Goal: Task Accomplishment & Management: Manage account settings

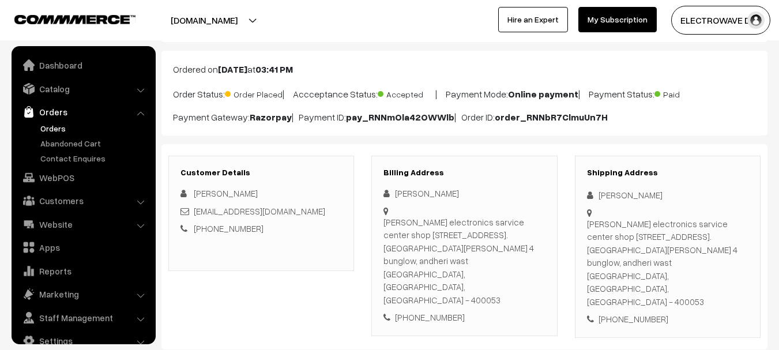
scroll to position [18, 0]
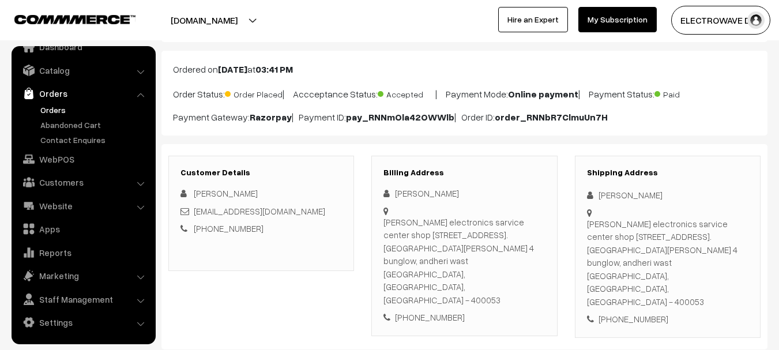
drag, startPoint x: 0, startPoint y: 0, endPoint x: 46, endPoint y: 111, distance: 120.3
click at [46, 111] on link "Orders" at bounding box center [94, 110] width 114 height 12
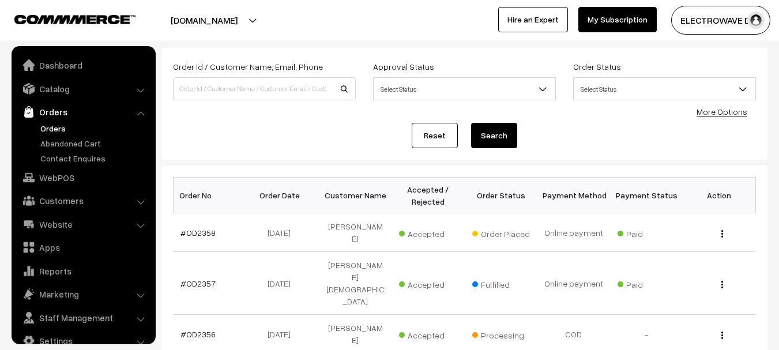
scroll to position [18, 0]
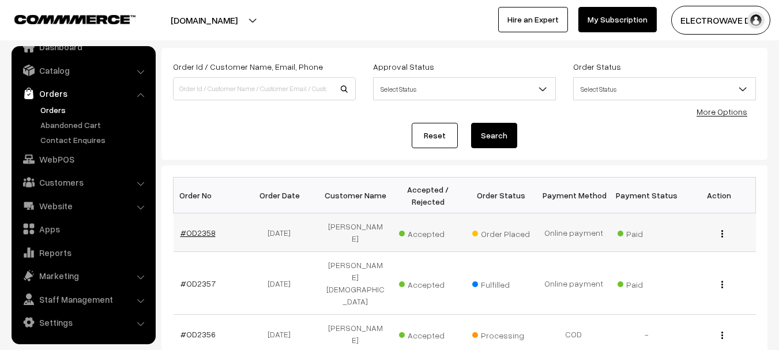
click at [204, 228] on link "#OD2358" at bounding box center [198, 233] width 35 height 10
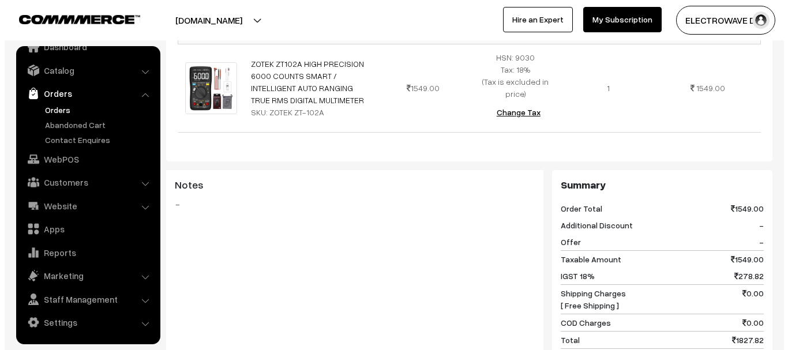
scroll to position [519, 0]
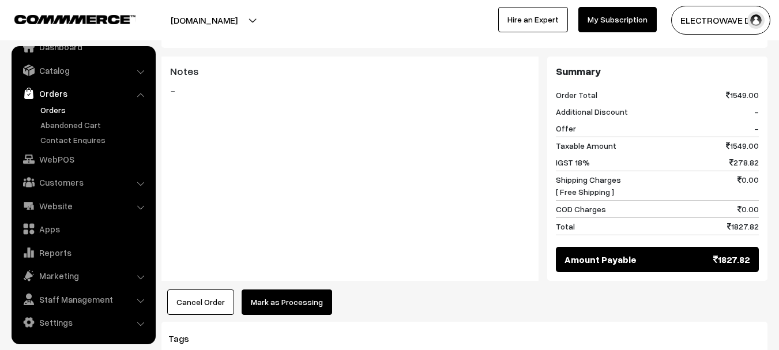
click at [262, 290] on button "Mark as Processing" at bounding box center [287, 302] width 91 height 25
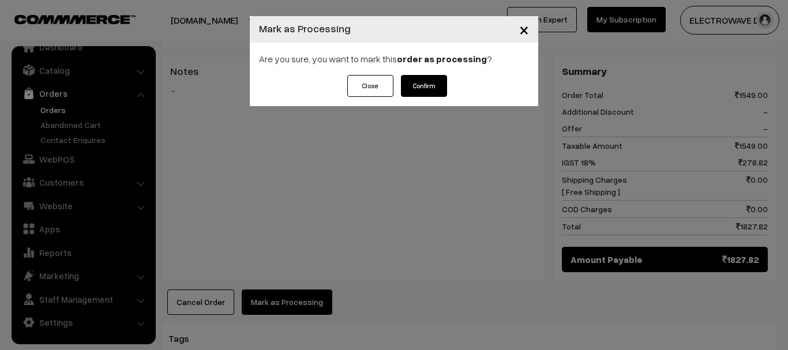
click at [416, 96] on button "Confirm" at bounding box center [424, 86] width 46 height 22
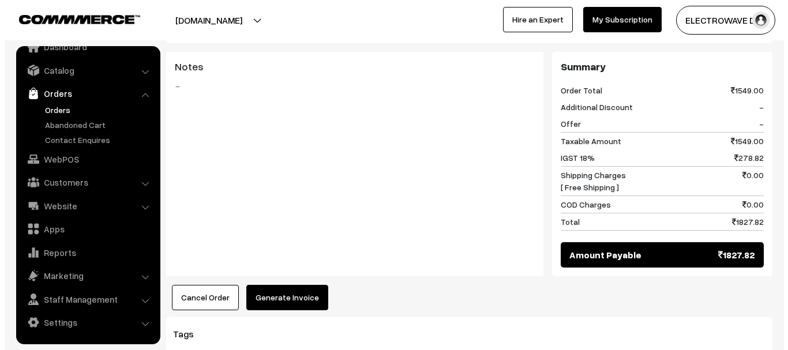
scroll to position [577, 0]
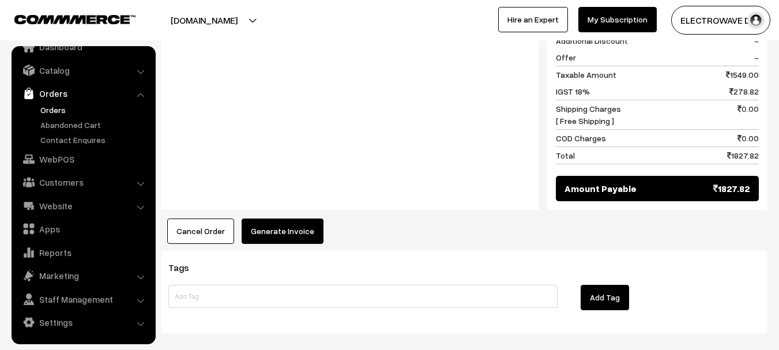
click at [307, 176] on div "Product Price Tax Rate Quantity Total ZOTEK ZT102A HIGH PRECISION 6000 COUNTS S…" at bounding box center [465, 40] width 606 height 407
click at [296, 219] on button "Generate Invoice" at bounding box center [283, 231] width 82 height 25
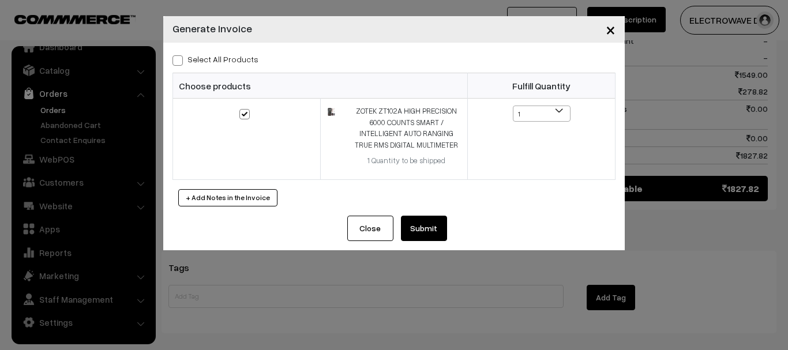
click at [434, 231] on button "Submit" at bounding box center [424, 228] width 46 height 25
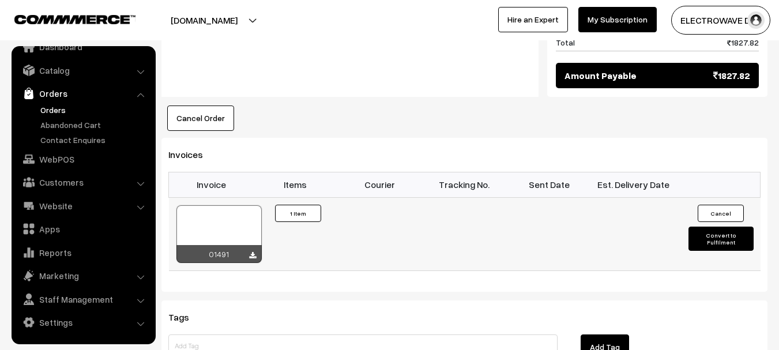
scroll to position [692, 0]
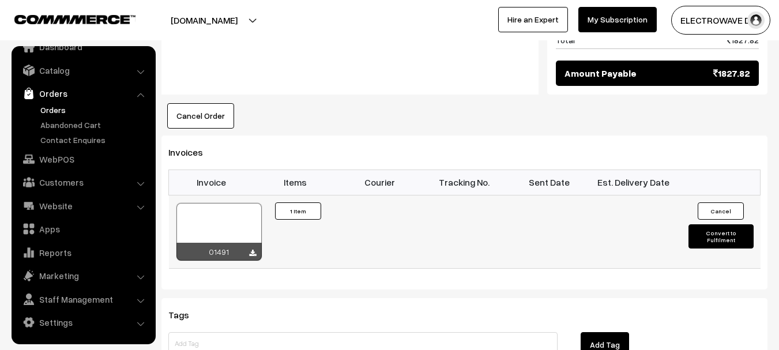
click at [224, 203] on div at bounding box center [218, 232] width 85 height 58
click at [46, 110] on link "Orders" at bounding box center [94, 110] width 114 height 12
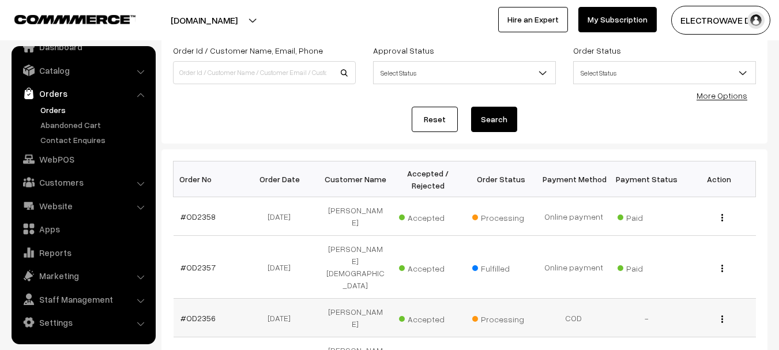
scroll to position [173, 0]
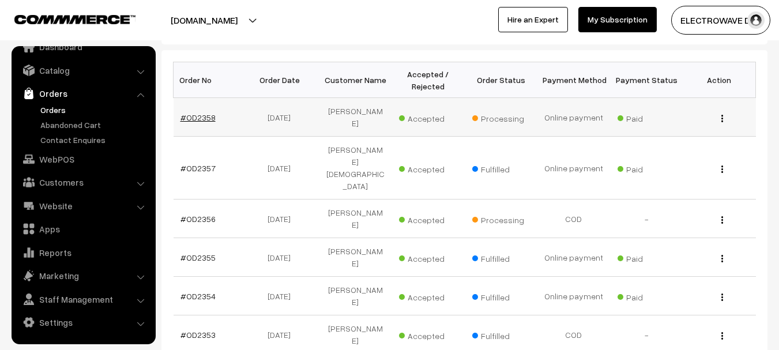
click at [211, 112] on link "#OD2358" at bounding box center [198, 117] width 35 height 10
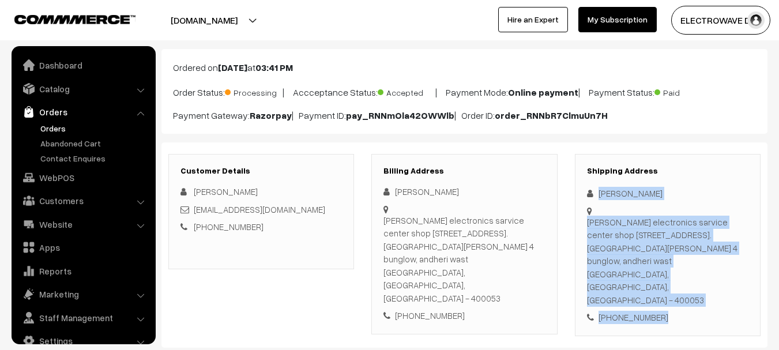
scroll to position [18, 0]
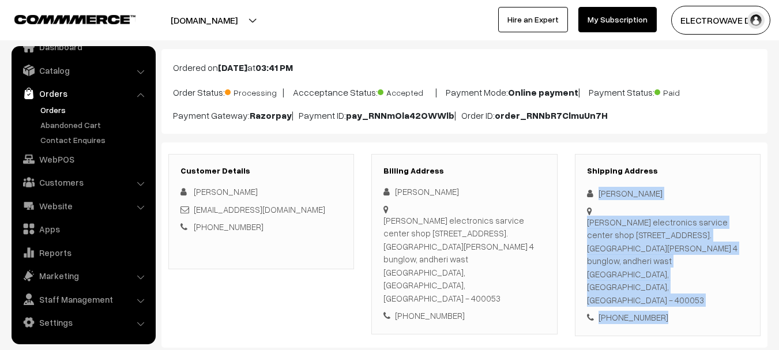
drag, startPoint x: 685, startPoint y: 294, endPoint x: 695, endPoint y: 303, distance: 14.3
click at [695, 303] on div "Customer Details [PERSON_NAME] [EMAIL_ADDRESS][DOMAIN_NAME] [PHONE_NUMBER] Bill…" at bounding box center [465, 244] width 606 height 205
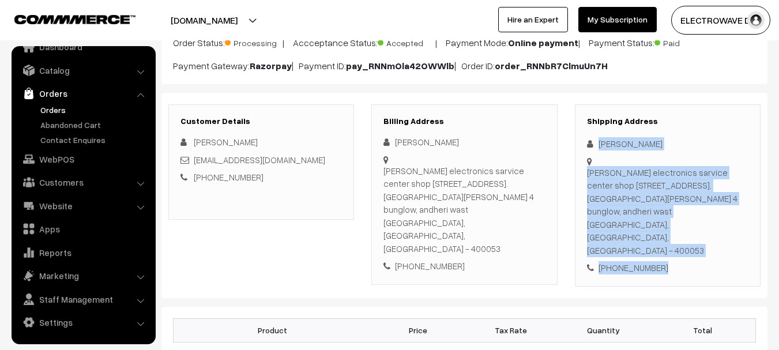
scroll to position [173, 0]
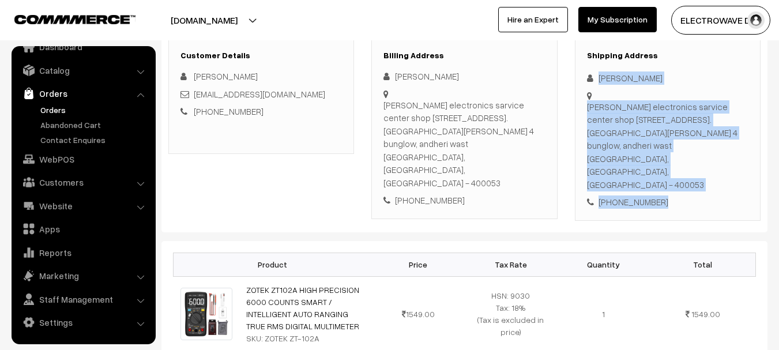
click at [704, 149] on div "[PERSON_NAME] electronics sarvice center shop [STREET_ADDRESS]. [STREET_ADDRESS…" at bounding box center [668, 145] width 162 height 91
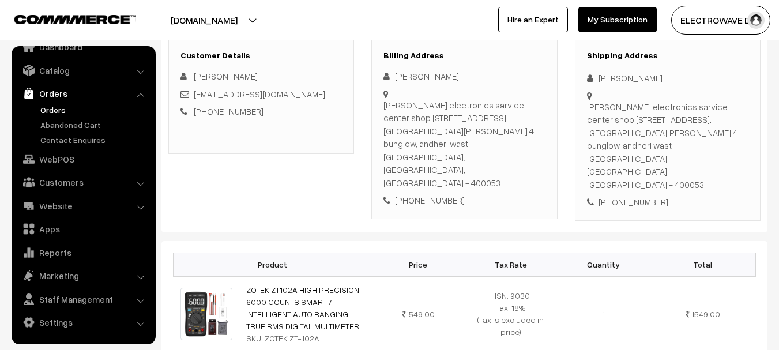
click at [704, 149] on div "Satyam electronics sarvice center shop no ,5, Varsova link road ,opp. Maharaja …" at bounding box center [668, 145] width 162 height 91
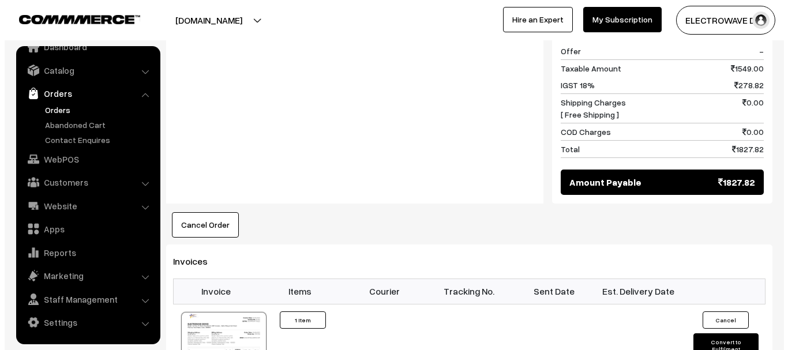
scroll to position [692, 0]
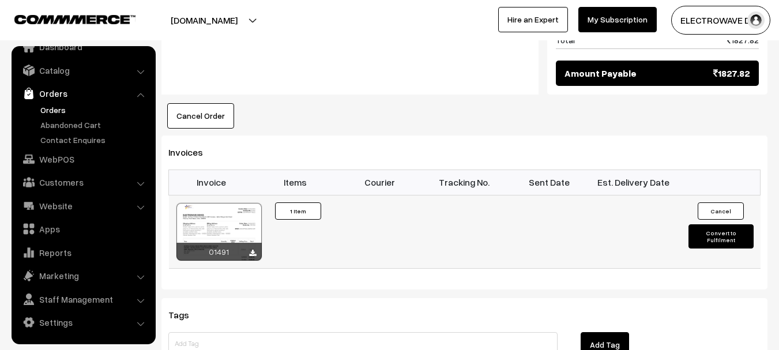
click at [722, 224] on button "Convert to Fulfilment" at bounding box center [721, 236] width 65 height 24
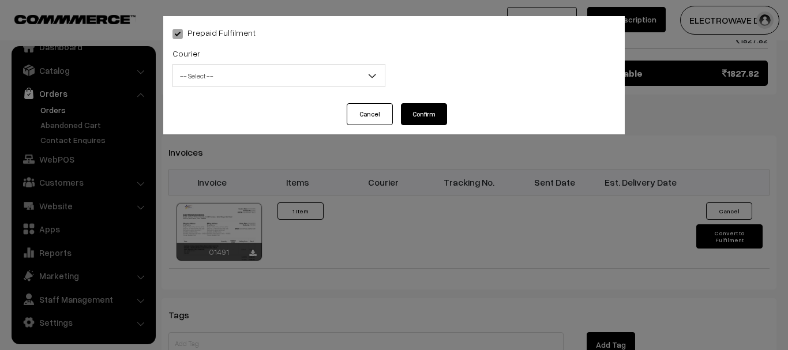
click at [221, 75] on span "-- Select --" at bounding box center [279, 76] width 212 height 20
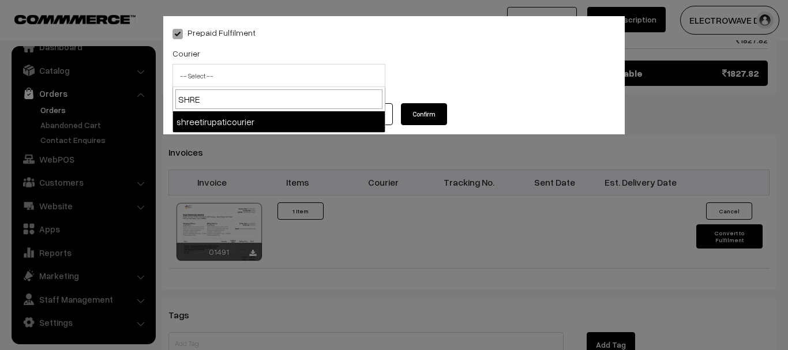
type input "SHREE"
select select "8"
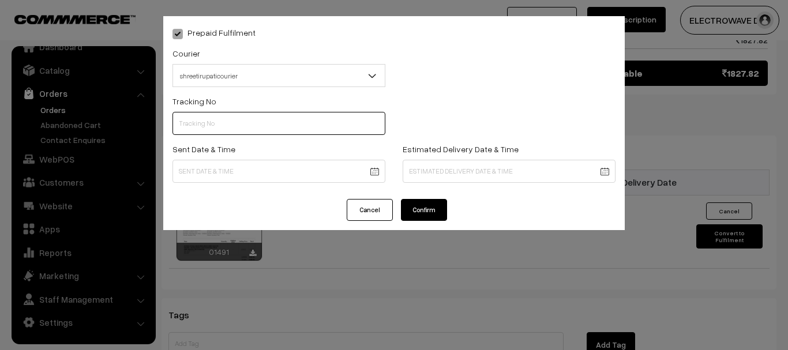
click at [230, 126] on input "text" at bounding box center [278, 123] width 213 height 23
type input "374800045833"
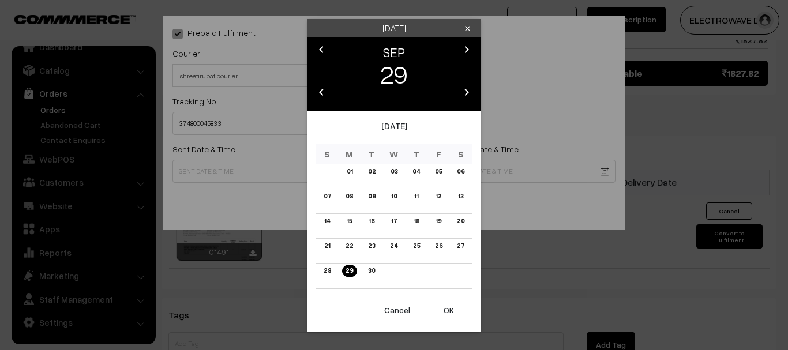
click at [450, 312] on button "OK" at bounding box center [449, 310] width 46 height 25
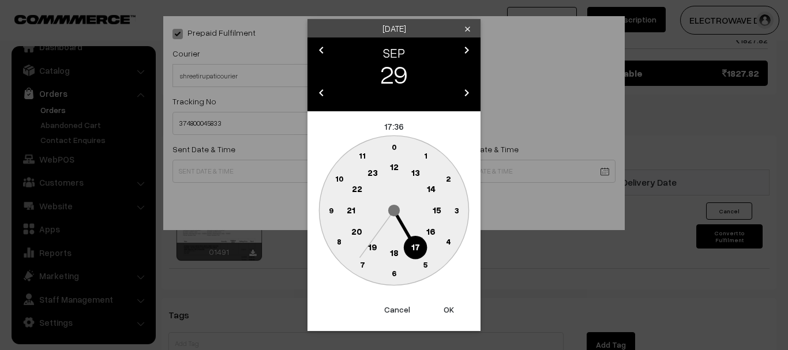
click at [450, 312] on button "OK" at bounding box center [449, 309] width 46 height 25
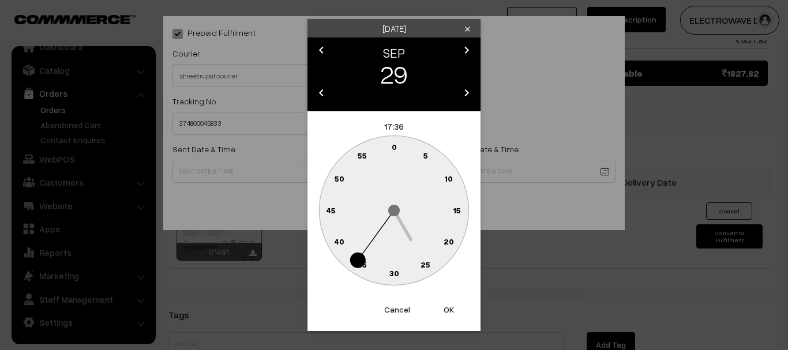
drag, startPoint x: 450, startPoint y: 320, endPoint x: 447, endPoint y: 312, distance: 8.8
click at [449, 316] on button "OK" at bounding box center [449, 309] width 46 height 25
type input "29-09-2025 17:36"
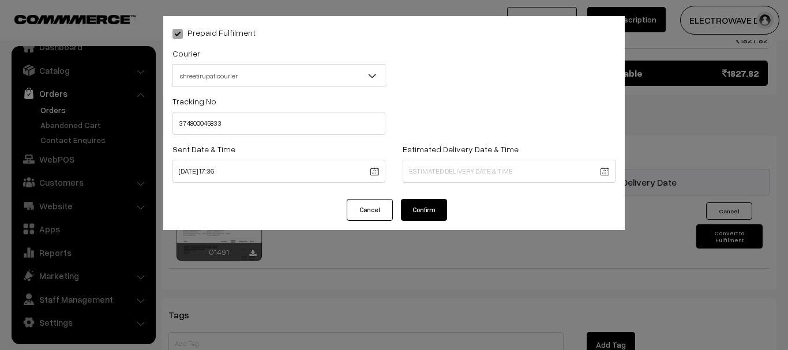
click at [447, 312] on div "Prepaid Fulfilment Courier -- Select -- BlueDart Xpressbees Delhivery Speed Pos…" at bounding box center [394, 175] width 788 height 350
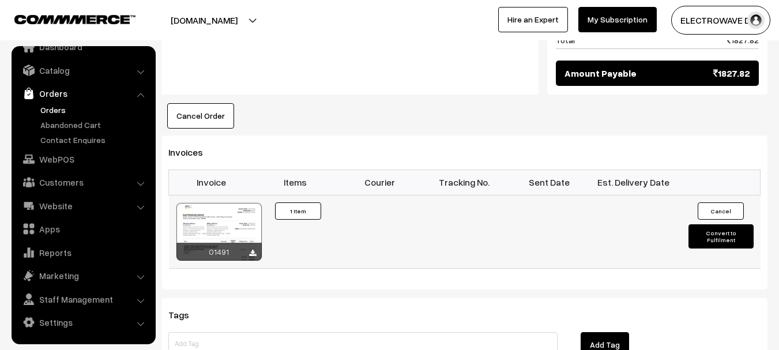
click at [708, 224] on button "Convert to Fulfilment" at bounding box center [721, 236] width 65 height 24
select select "0"
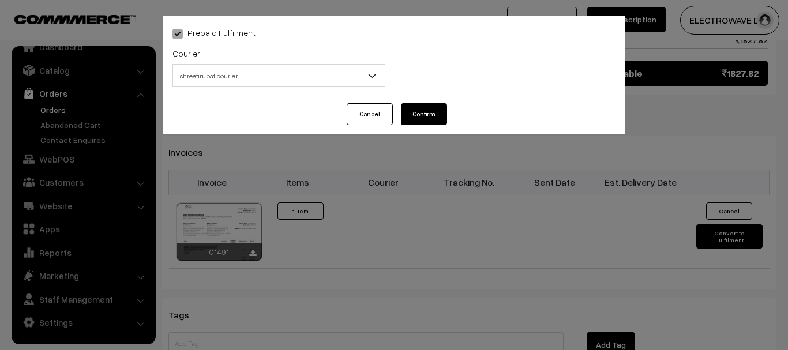
click at [220, 82] on span "shreetirupaticourier" at bounding box center [279, 76] width 212 height 20
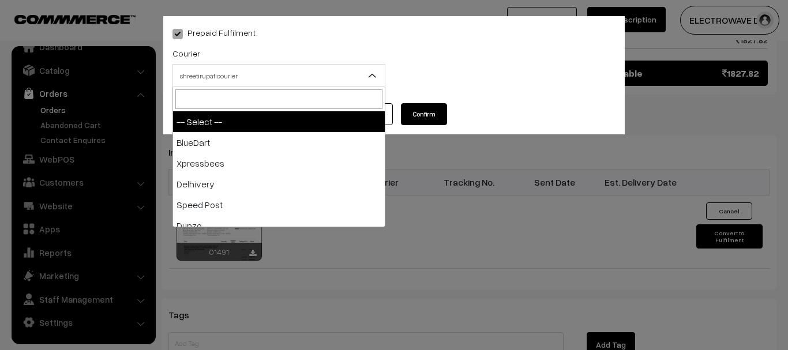
type input "A"
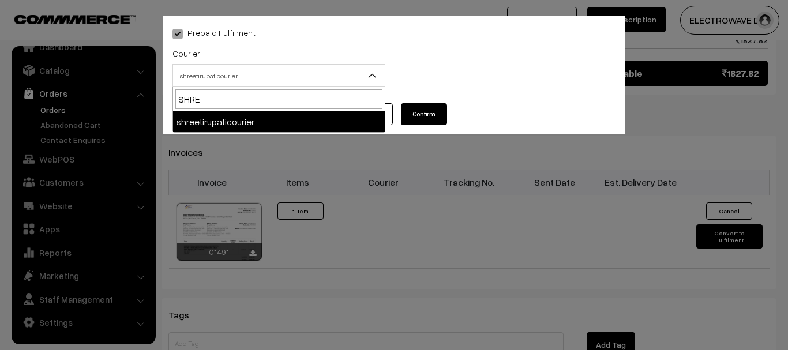
type input "SHREE"
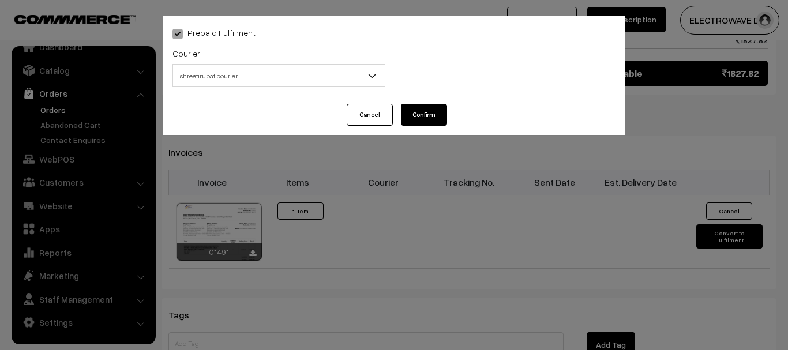
select select "8"
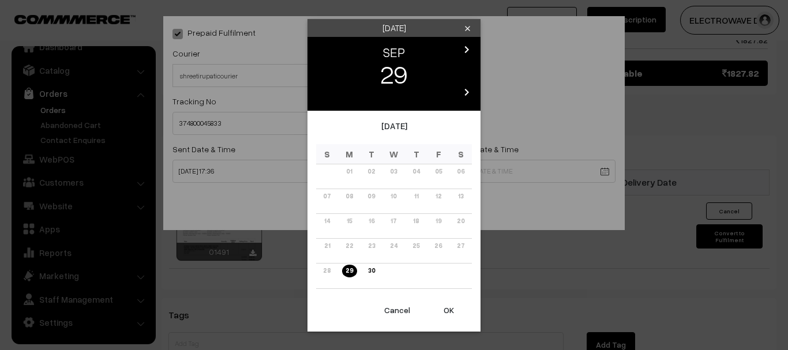
click at [467, 52] on icon "chevron_right" at bounding box center [467, 50] width 14 height 14
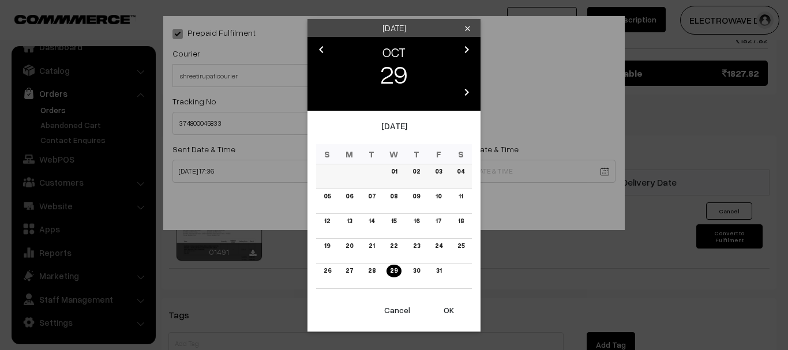
click at [437, 171] on link "03" at bounding box center [438, 172] width 14 height 12
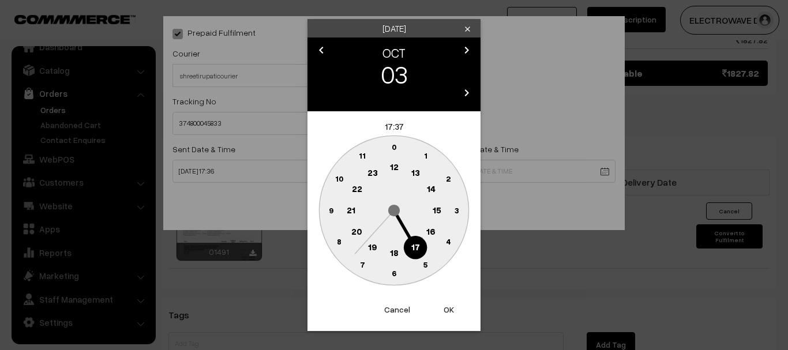
click at [452, 303] on button "OK" at bounding box center [449, 309] width 46 height 25
type input "03-10-2025 17:37"
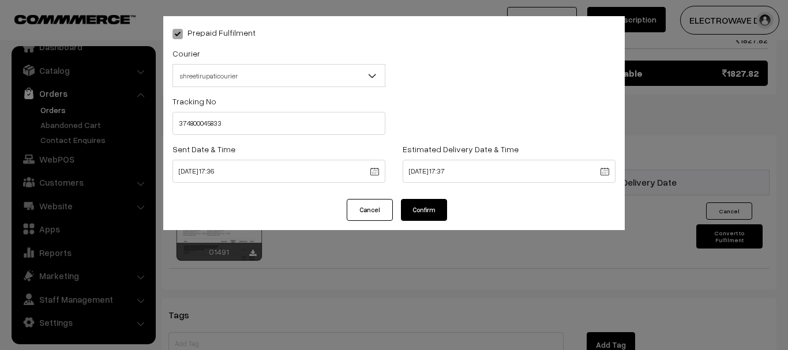
click at [428, 214] on button "Confirm" at bounding box center [424, 210] width 46 height 22
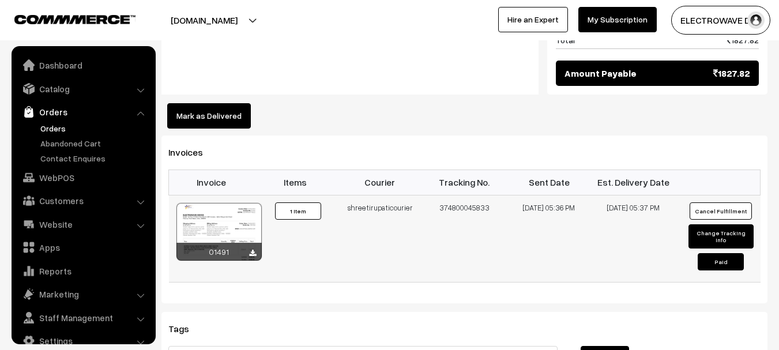
scroll to position [18, 0]
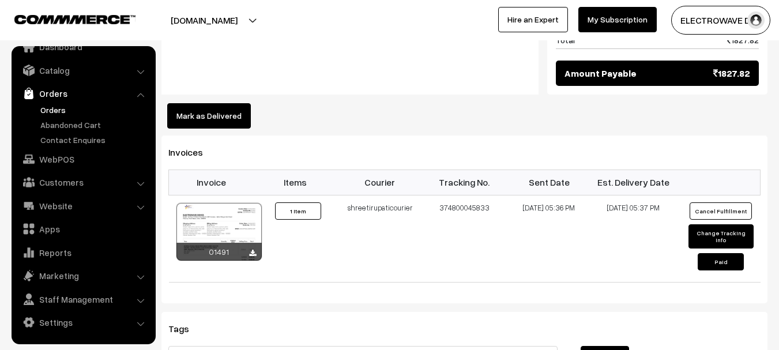
click at [46, 104] on link "Orders" at bounding box center [94, 110] width 114 height 12
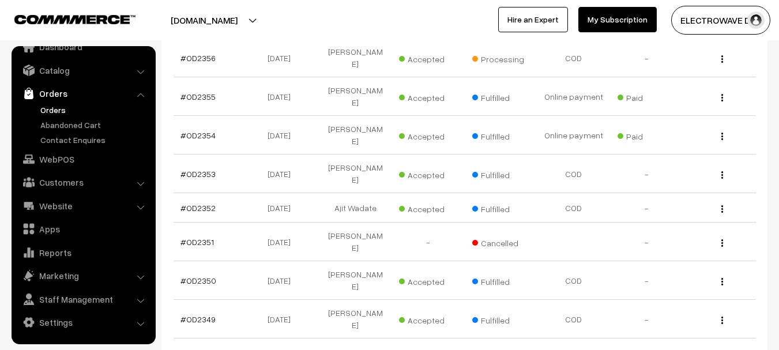
scroll to position [388, 0]
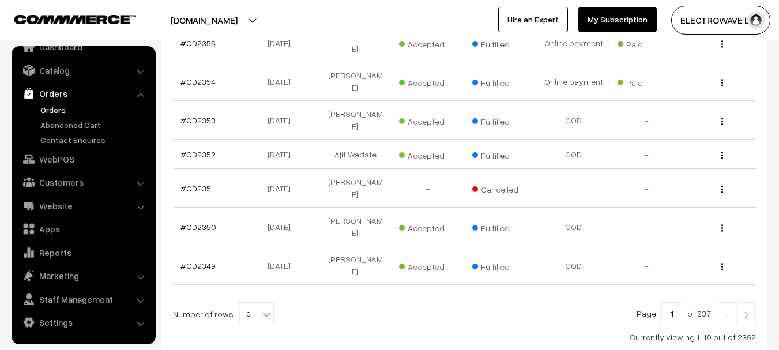
click at [752, 302] on link at bounding box center [747, 313] width 20 height 23
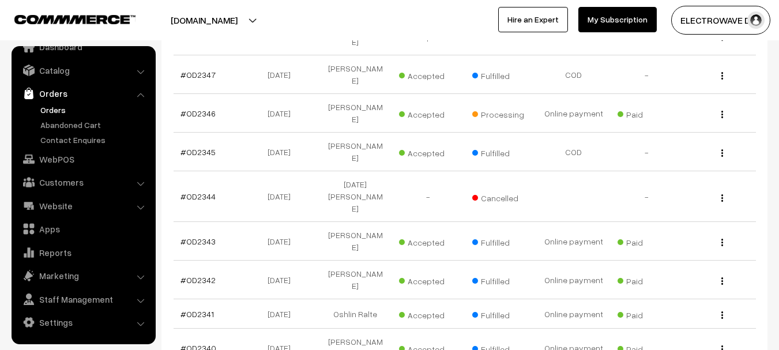
scroll to position [330, 0]
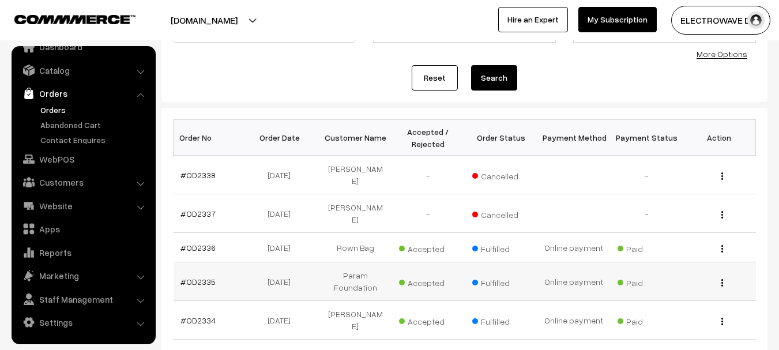
scroll to position [173, 0]
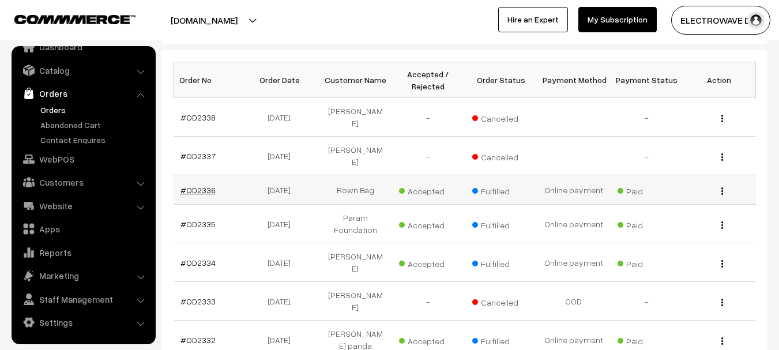
click at [189, 185] on link "#OD2336" at bounding box center [198, 190] width 35 height 10
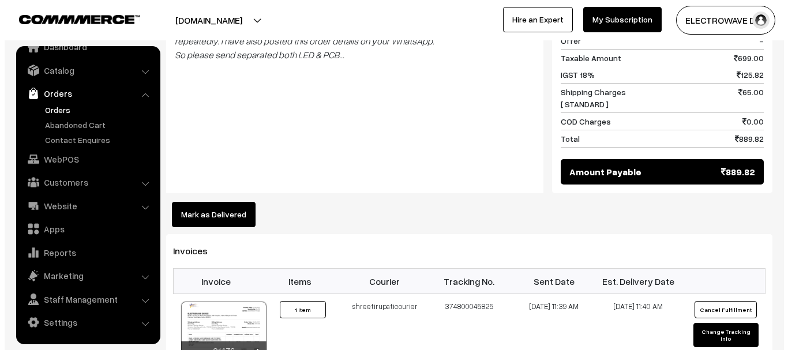
scroll to position [692, 0]
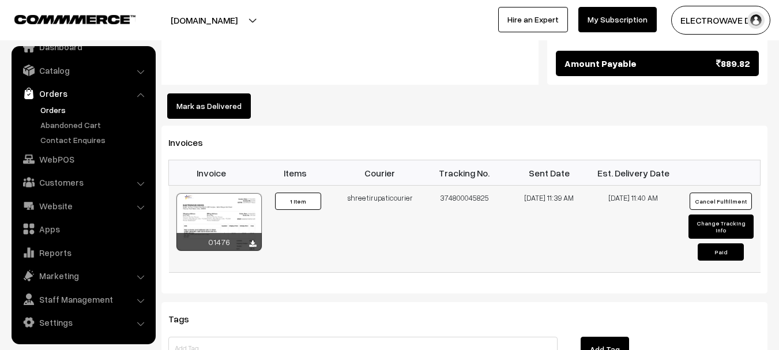
click at [697, 215] on button "Change Tracking Info" at bounding box center [721, 227] width 65 height 24
select select "8"
type input "374800045825"
type input "[DATE] 11:39"
type input "[DATE] 11:40"
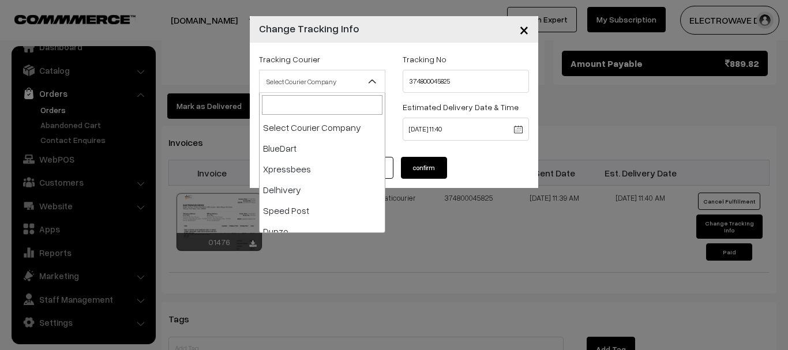
click at [347, 79] on span "Select Courier Company" at bounding box center [322, 82] width 125 height 20
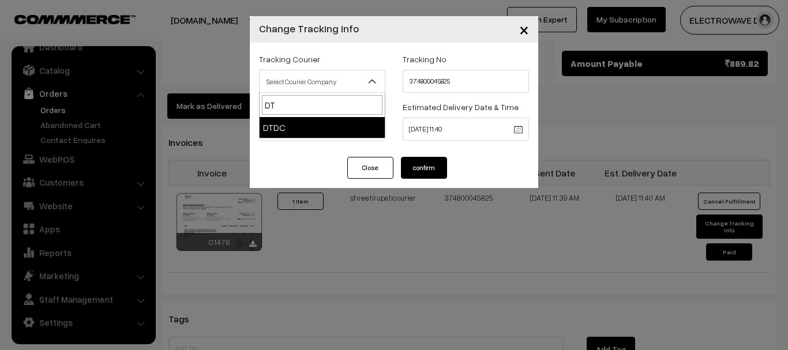
scroll to position [0, 0]
type input "DTD"
select select "7"
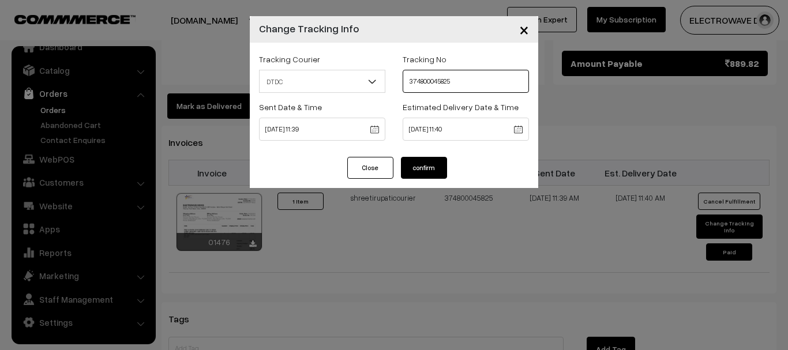
click at [443, 88] on input "374800045825" at bounding box center [466, 81] width 126 height 23
click at [444, 88] on input "374800045825" at bounding box center [466, 81] width 126 height 23
type input "C47634740"
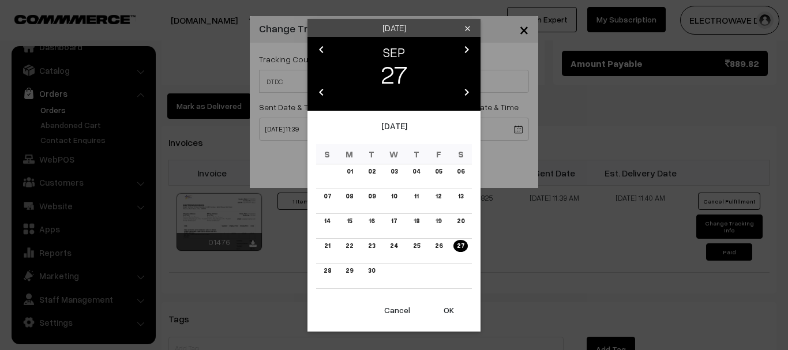
click at [449, 317] on button "OK" at bounding box center [449, 310] width 46 height 25
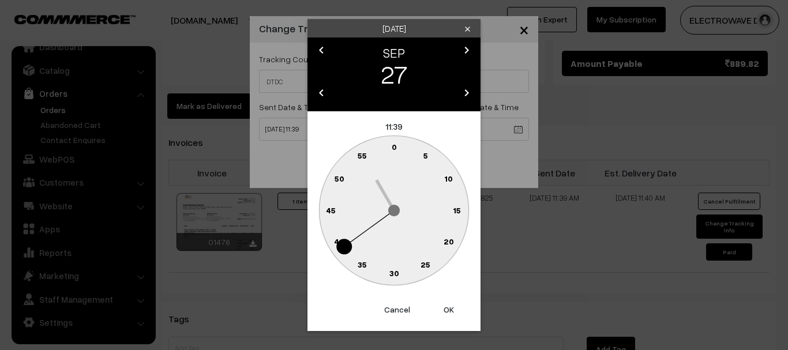
click at [449, 317] on button "OK" at bounding box center [449, 309] width 46 height 25
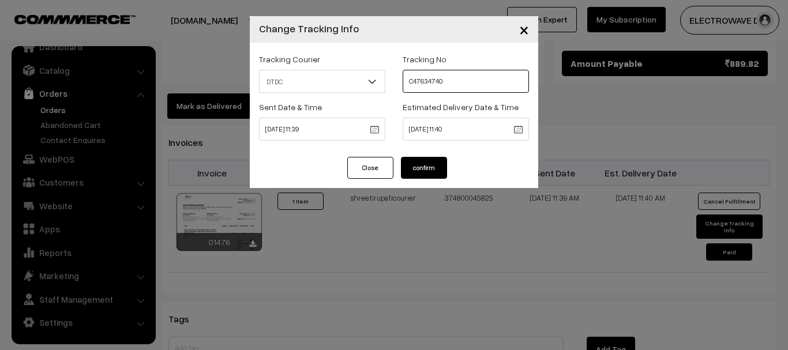
click at [420, 86] on input "C47634740" at bounding box center [466, 81] width 126 height 23
click at [427, 83] on input "C47634740" at bounding box center [466, 81] width 126 height 23
click at [422, 173] on button "confirm" at bounding box center [424, 168] width 46 height 22
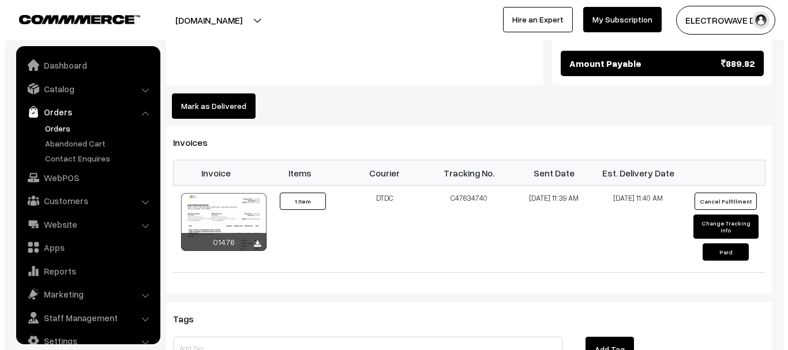
scroll to position [18, 0]
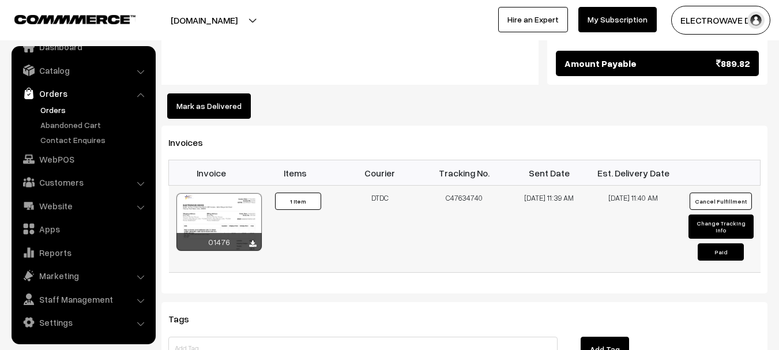
click at [726, 215] on button "Change Tracking Info" at bounding box center [721, 227] width 65 height 24
select select "7"
type input "C47634740"
type input "27-09-2025 11:39"
type input "30-09-2025 11:40"
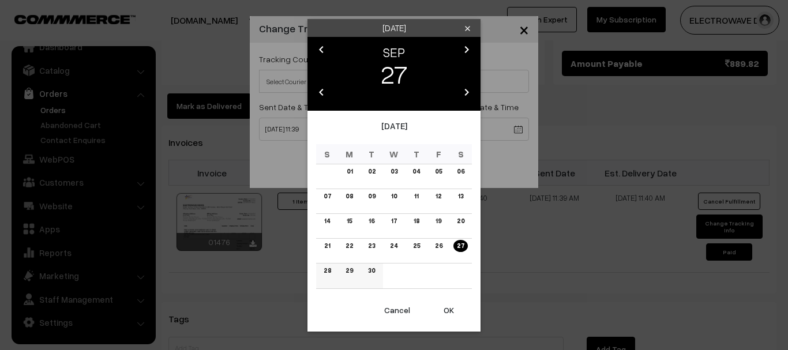
click at [343, 271] on link "29" at bounding box center [349, 271] width 14 height 12
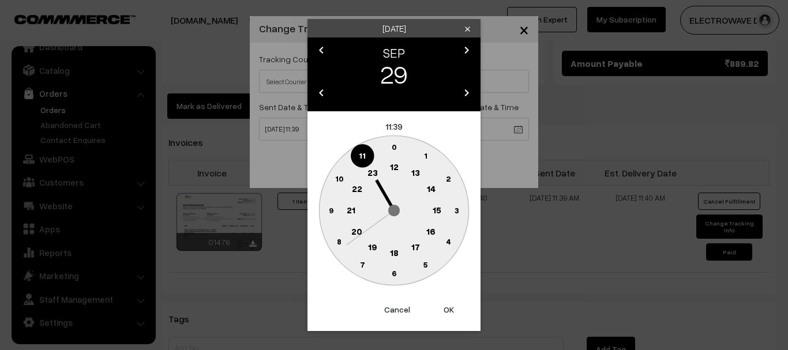
click at [445, 304] on button "OK" at bounding box center [449, 309] width 46 height 25
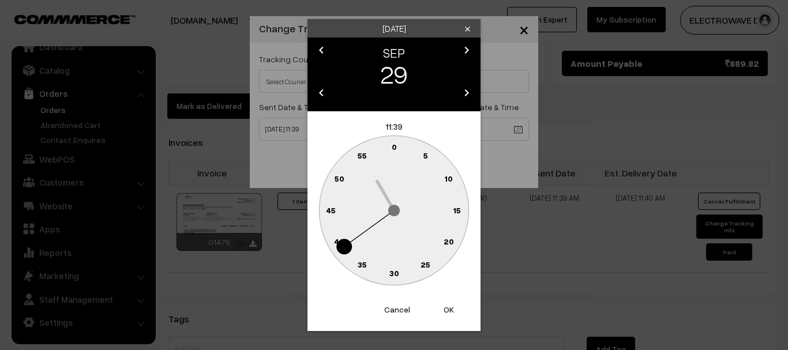
click at [445, 304] on button "OK" at bounding box center [449, 309] width 46 height 25
type input "29-09-2025 11:39"
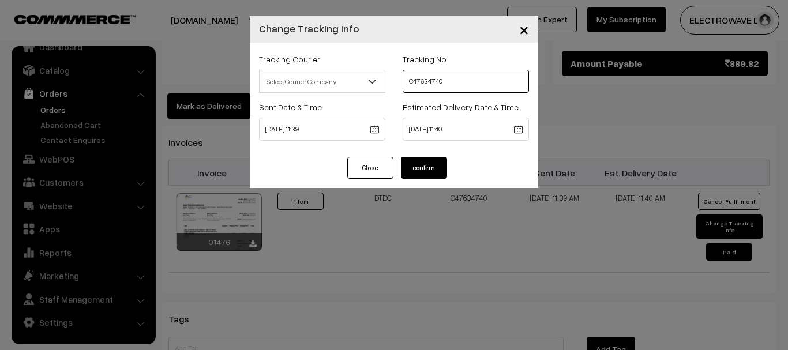
click at [471, 74] on input "C47634740" at bounding box center [466, 81] width 126 height 23
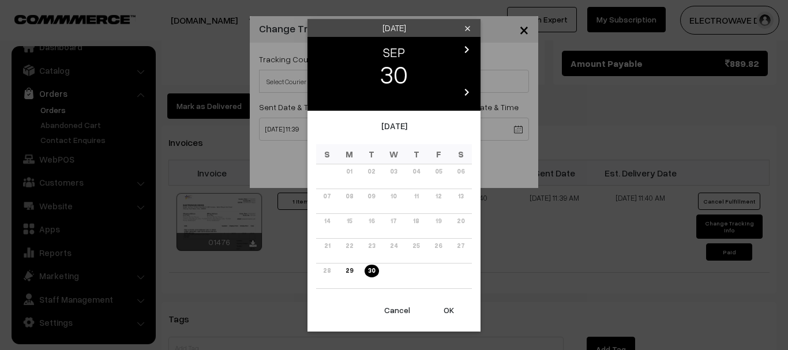
click at [472, 50] on icon "chevron_right" at bounding box center [467, 50] width 14 height 14
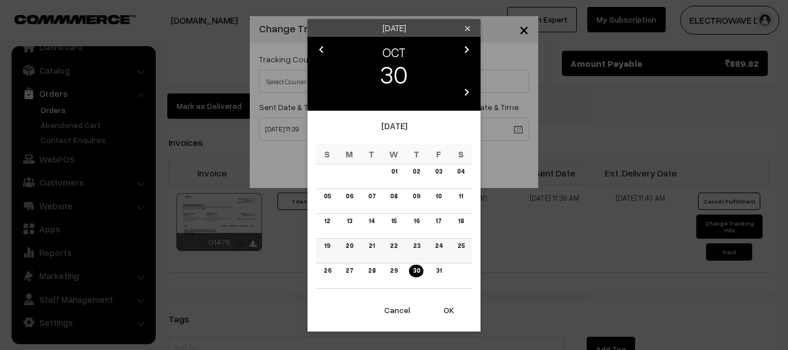
drag, startPoint x: 435, startPoint y: 172, endPoint x: 435, endPoint y: 247, distance: 75.0
click at [435, 173] on link "03" at bounding box center [438, 172] width 14 height 12
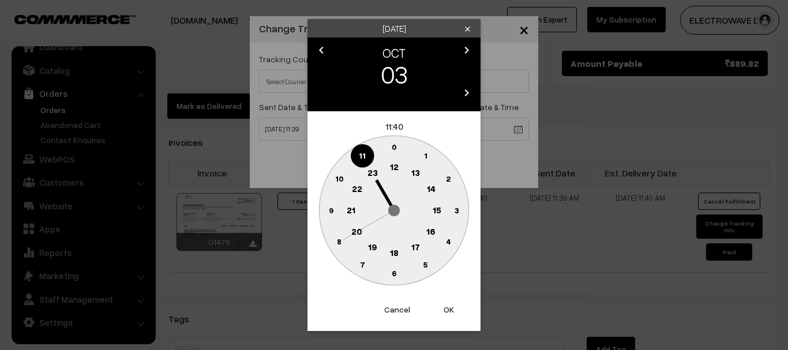
drag, startPoint x: 449, startPoint y: 321, endPoint x: 449, endPoint y: 311, distance: 9.8
click at [449, 318] on button "OK" at bounding box center [449, 309] width 46 height 25
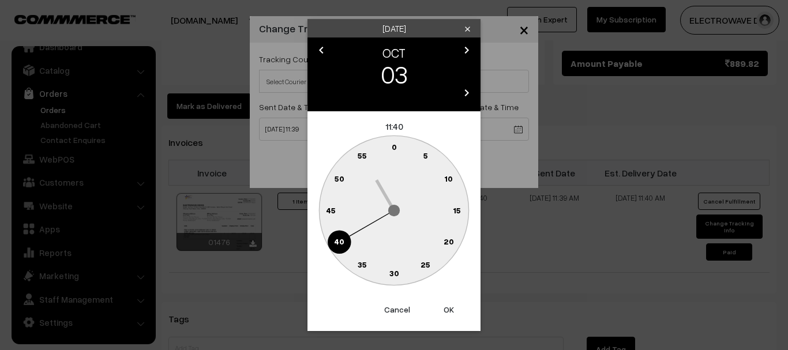
drag, startPoint x: 449, startPoint y: 311, endPoint x: 444, endPoint y: 280, distance: 31.0
click at [449, 311] on button "OK" at bounding box center [449, 309] width 46 height 25
type input "03-10-2025 11:40"
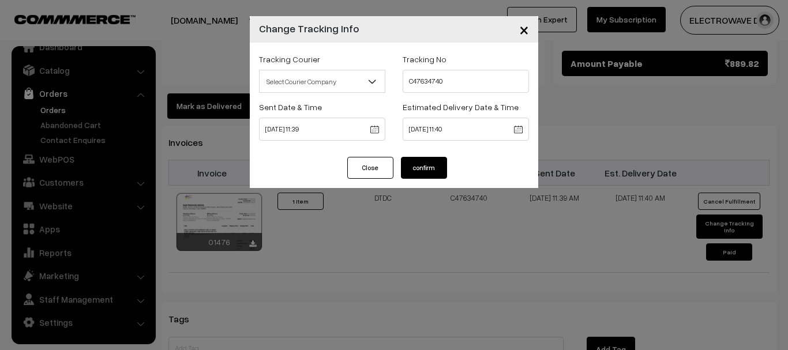
click at [427, 160] on button "confirm" at bounding box center [424, 168] width 46 height 22
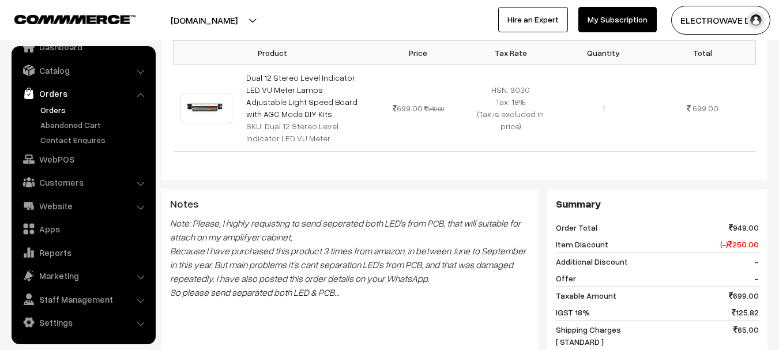
scroll to position [692, 0]
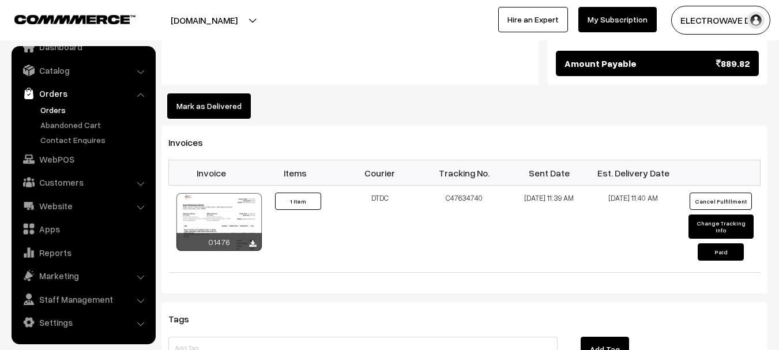
click at [46, 107] on link "Orders" at bounding box center [94, 110] width 114 height 12
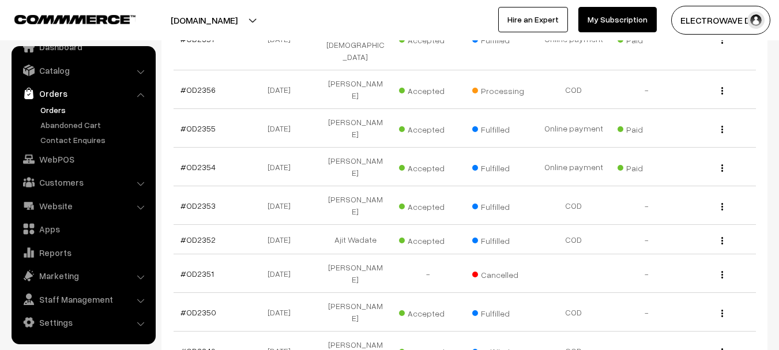
scroll to position [388, 0]
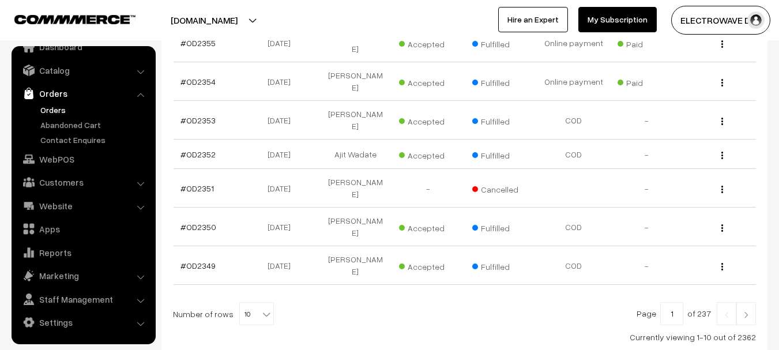
click at [741, 302] on link at bounding box center [747, 313] width 20 height 23
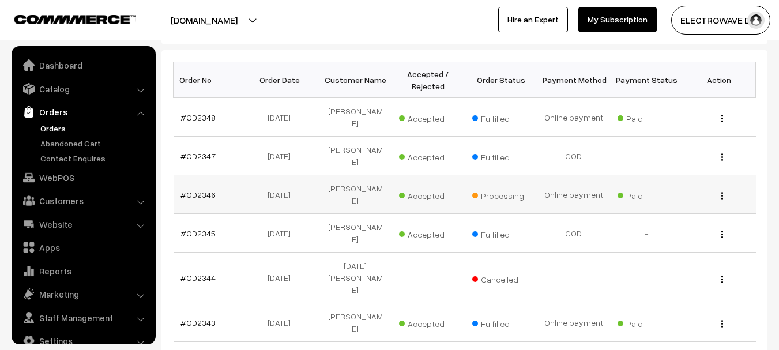
scroll to position [18, 0]
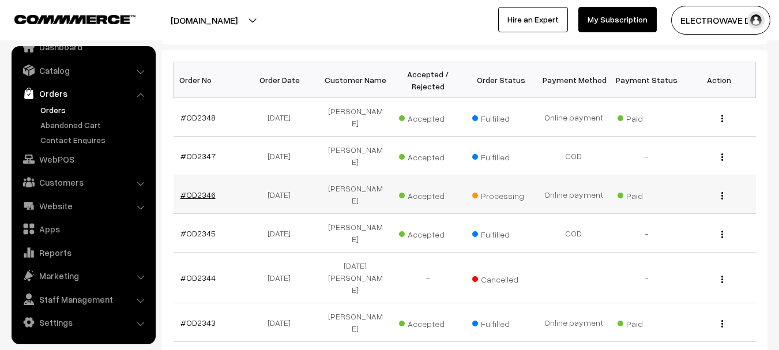
click at [206, 190] on link "#OD2346" at bounding box center [198, 195] width 35 height 10
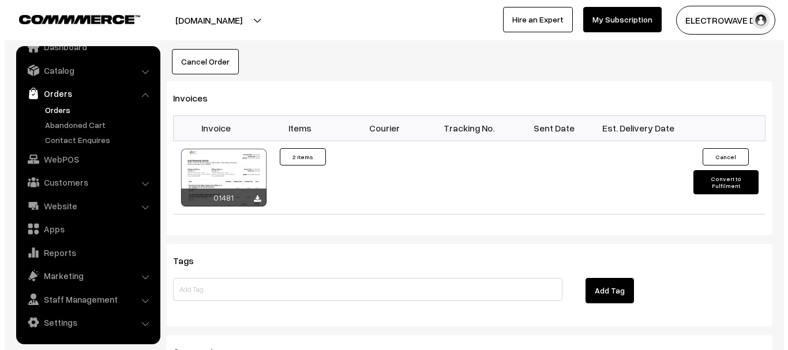
scroll to position [808, 0]
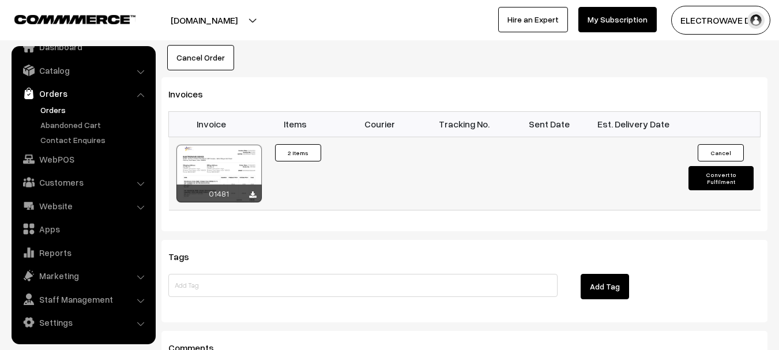
click at [704, 156] on td "Cancel Convert to Fulfilment" at bounding box center [718, 173] width 85 height 73
click at [701, 166] on button "Convert to Fulfilment" at bounding box center [721, 178] width 65 height 24
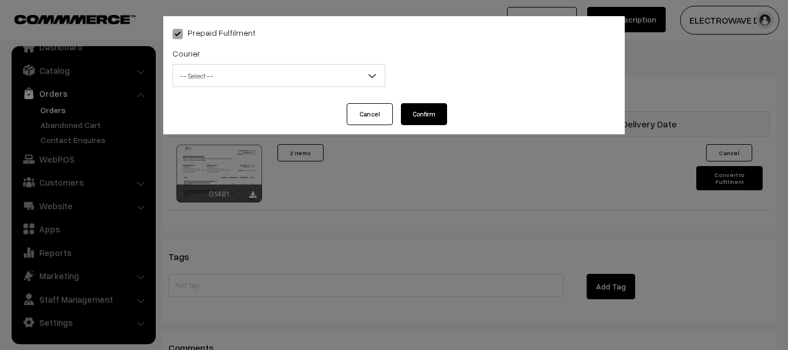
click at [219, 78] on span "-- Select --" at bounding box center [279, 76] width 212 height 20
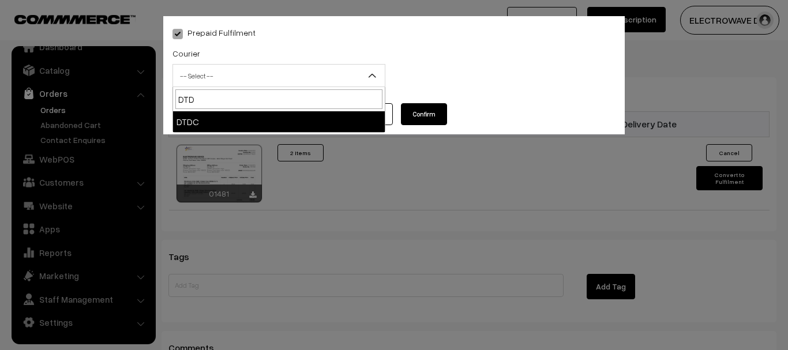
type input "DTDC"
select select "7"
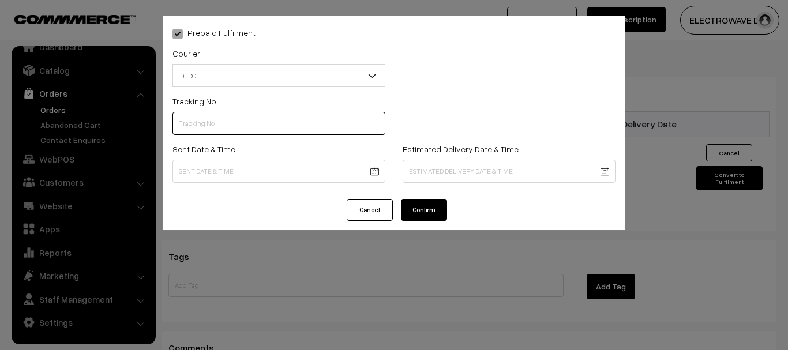
drag, startPoint x: 261, startPoint y: 127, endPoint x: 265, endPoint y: 118, distance: 10.1
click at [262, 124] on input "text" at bounding box center [278, 123] width 213 height 23
type input "V"
type input "C47634738"
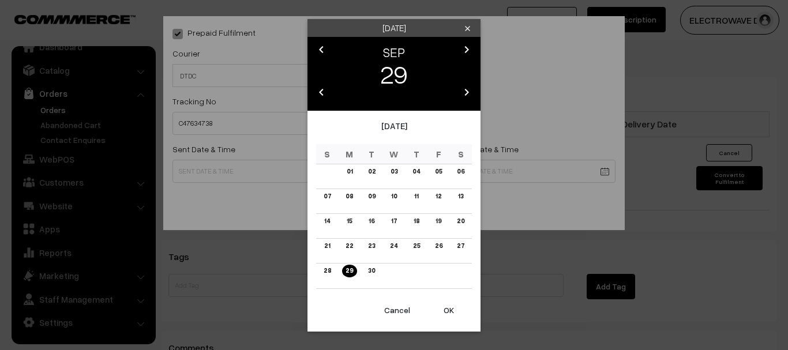
click at [450, 307] on button "OK" at bounding box center [449, 310] width 46 height 25
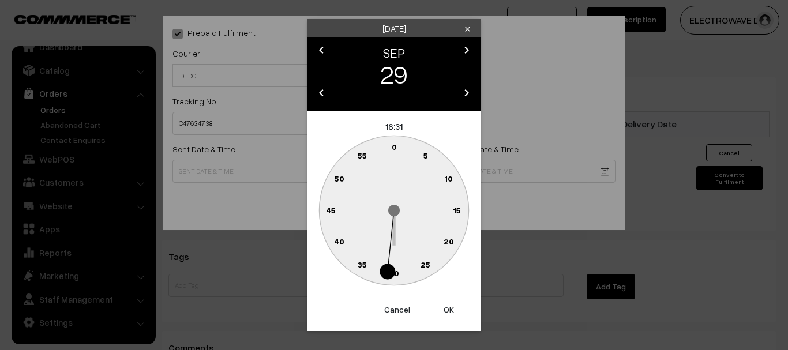
drag, startPoint x: 450, startPoint y: 307, endPoint x: 461, endPoint y: 263, distance: 45.7
click at [450, 307] on button "OK" at bounding box center [449, 309] width 46 height 25
type input "29-09-2025 18:31"
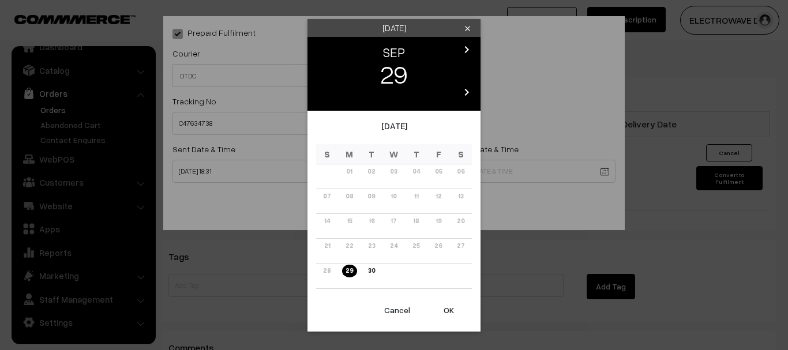
click at [467, 54] on icon "chevron_right" at bounding box center [467, 50] width 14 height 14
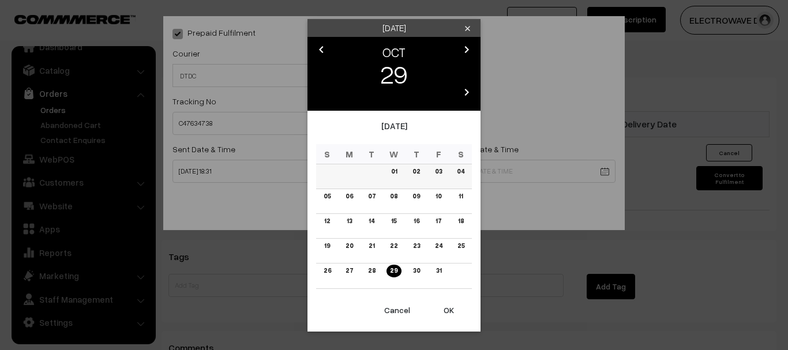
click at [398, 174] on link "01" at bounding box center [394, 172] width 13 height 12
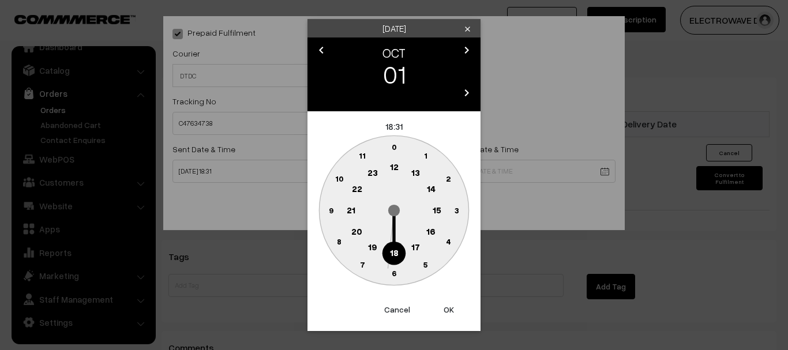
click at [437, 307] on button "OK" at bounding box center [449, 309] width 46 height 25
type input "01-10-2025 18:31"
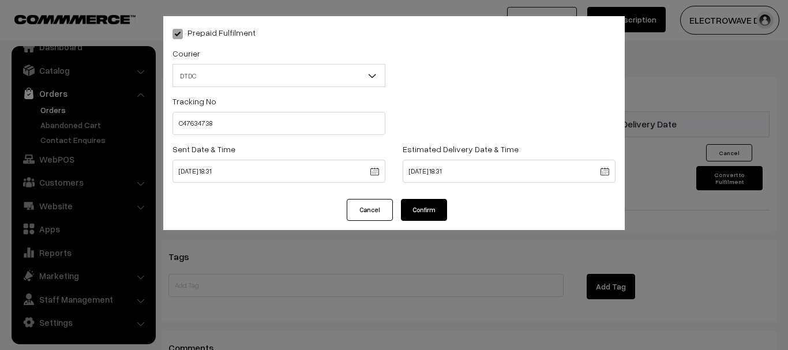
click at [430, 206] on button "Confirm" at bounding box center [424, 210] width 46 height 22
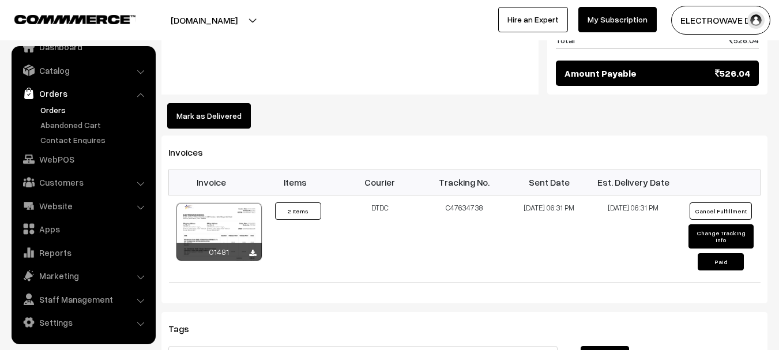
scroll to position [750, 0]
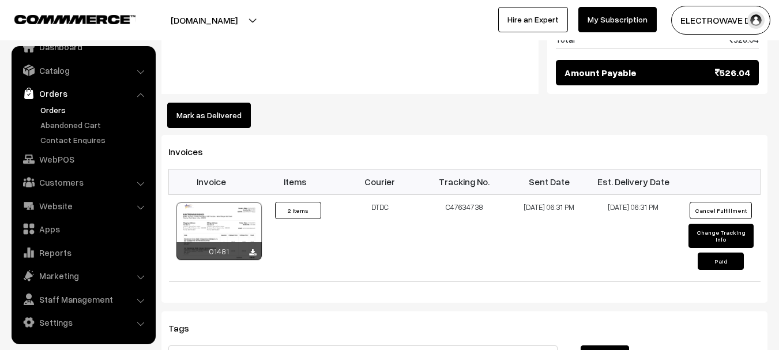
click at [51, 104] on link "Orders" at bounding box center [94, 110] width 114 height 12
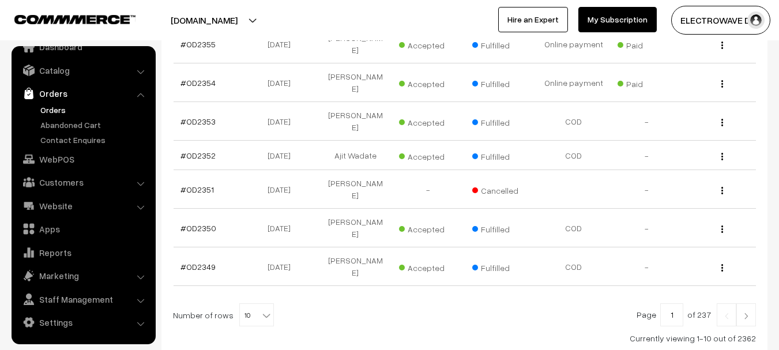
scroll to position [388, 0]
